Goal: Task Accomplishment & Management: Use online tool/utility

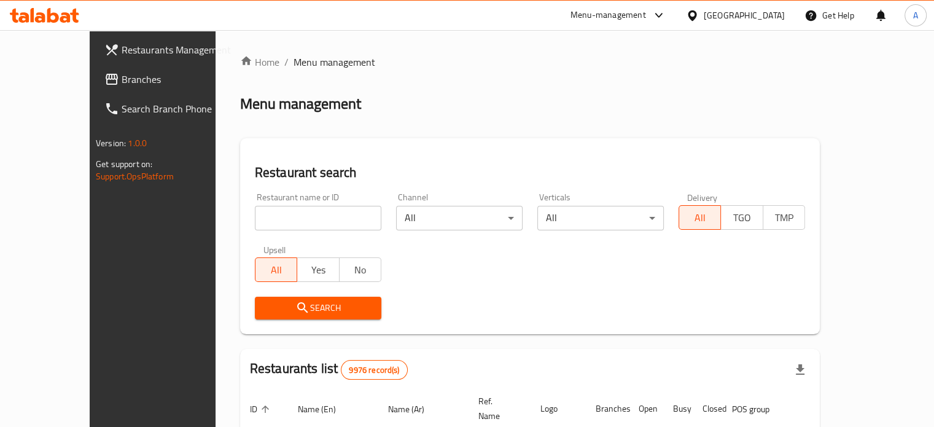
click at [298, 214] on div "Home / Menu management Menu management Restaurant search Restaurant name or ID …" at bounding box center [530, 410] width 580 height 711
click at [292, 221] on input "search" at bounding box center [318, 218] width 127 height 25
type input "juice planet"
click button "Search" at bounding box center [318, 308] width 127 height 23
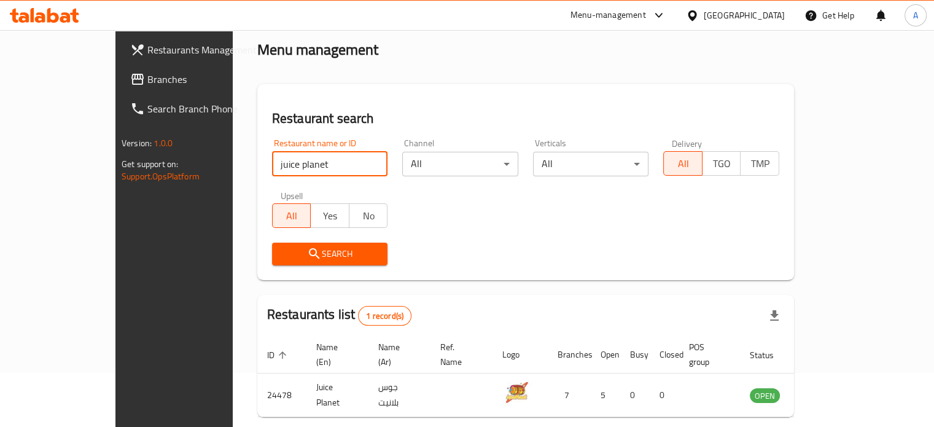
scroll to position [96, 0]
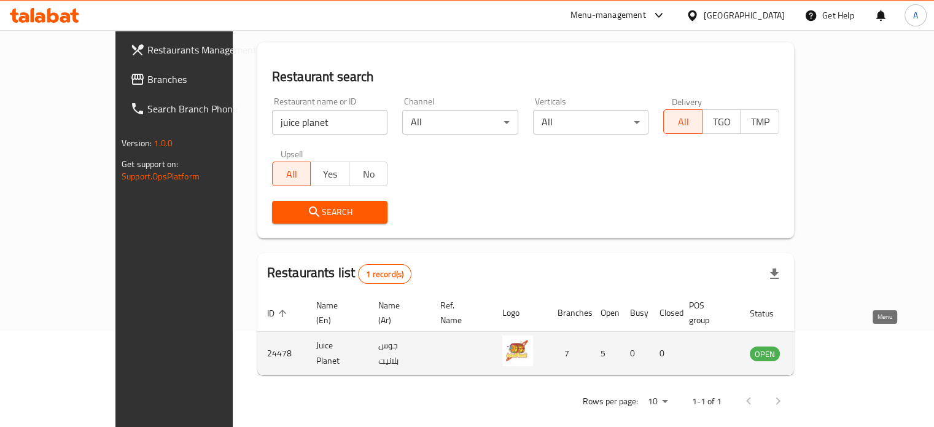
click at [829, 349] on icon "enhanced table" at bounding box center [822, 354] width 14 height 10
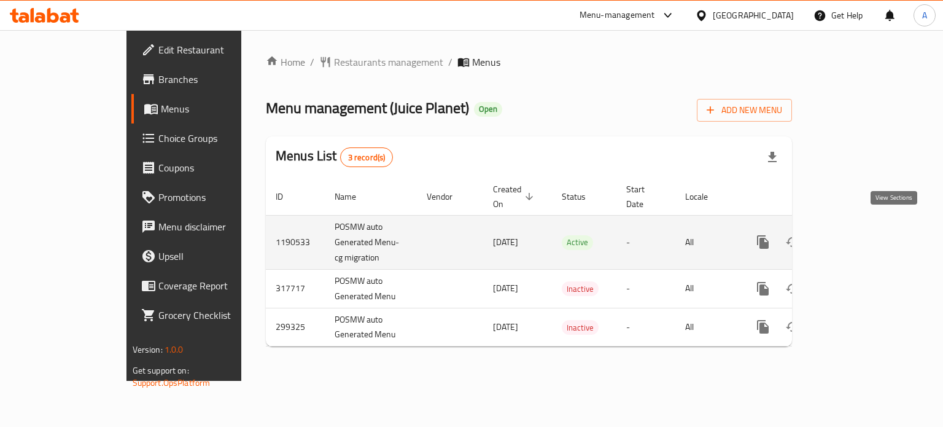
click at [857, 236] on icon "enhanced table" at bounding box center [851, 241] width 11 height 11
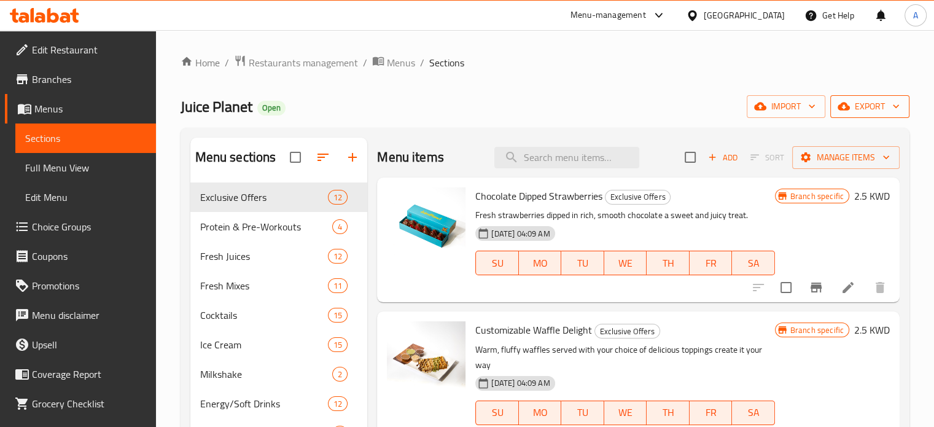
click at [890, 105] on icon "button" at bounding box center [896, 106] width 12 height 12
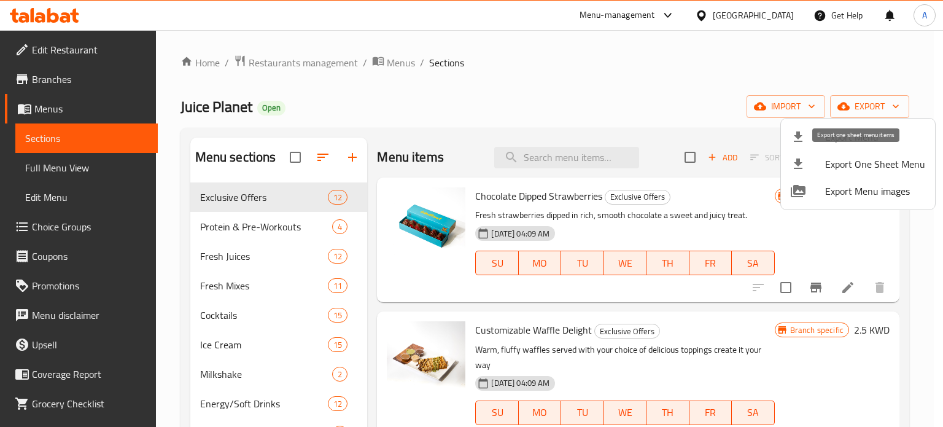
click at [852, 162] on span "Export One Sheet Menu" at bounding box center [875, 164] width 100 height 15
